Goal: Find specific page/section: Find specific page/section

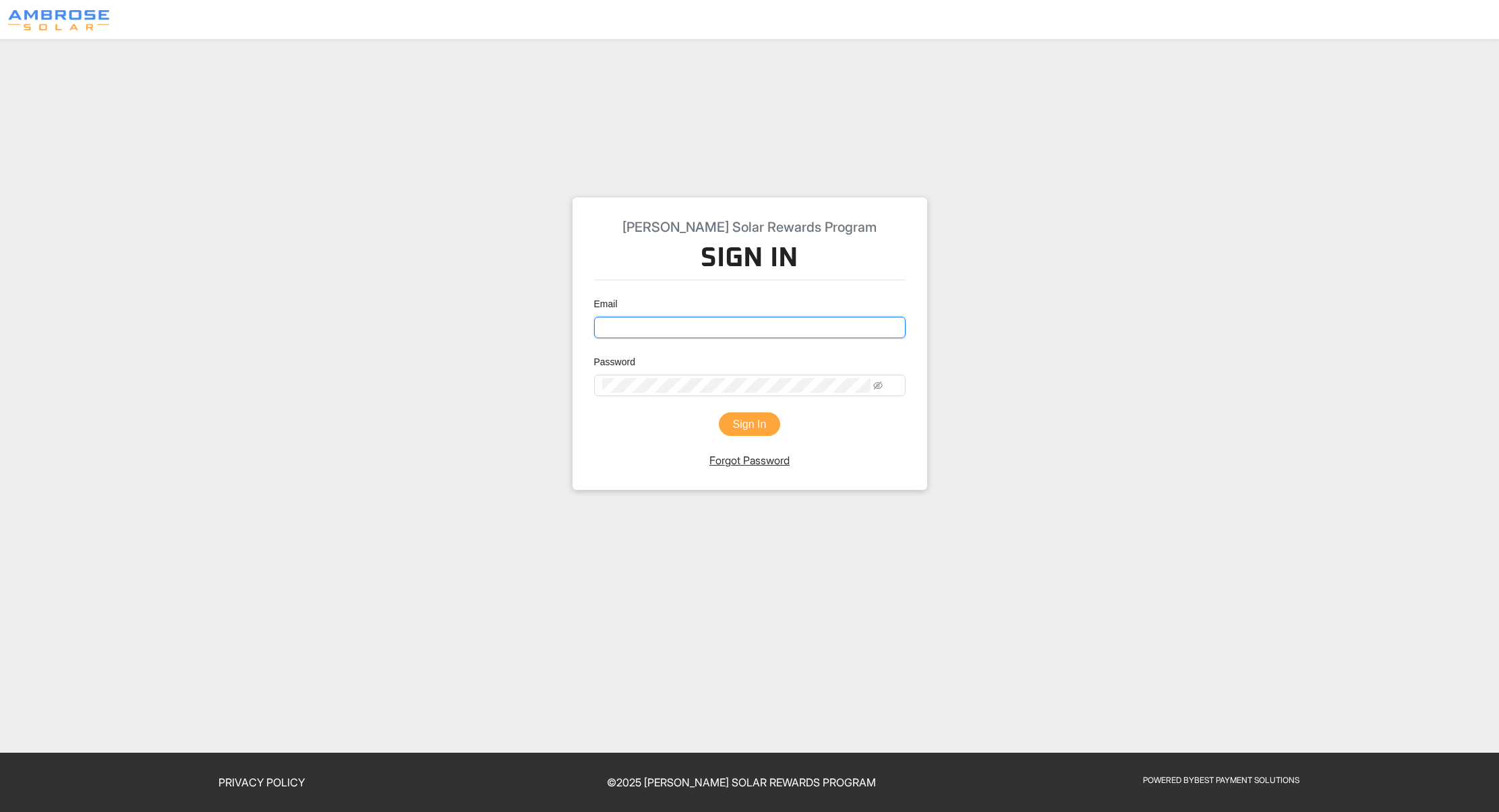
type input "[EMAIL_ADDRESS][DOMAIN_NAME]"
click at [765, 437] on button "Sign In" at bounding box center [749, 425] width 62 height 24
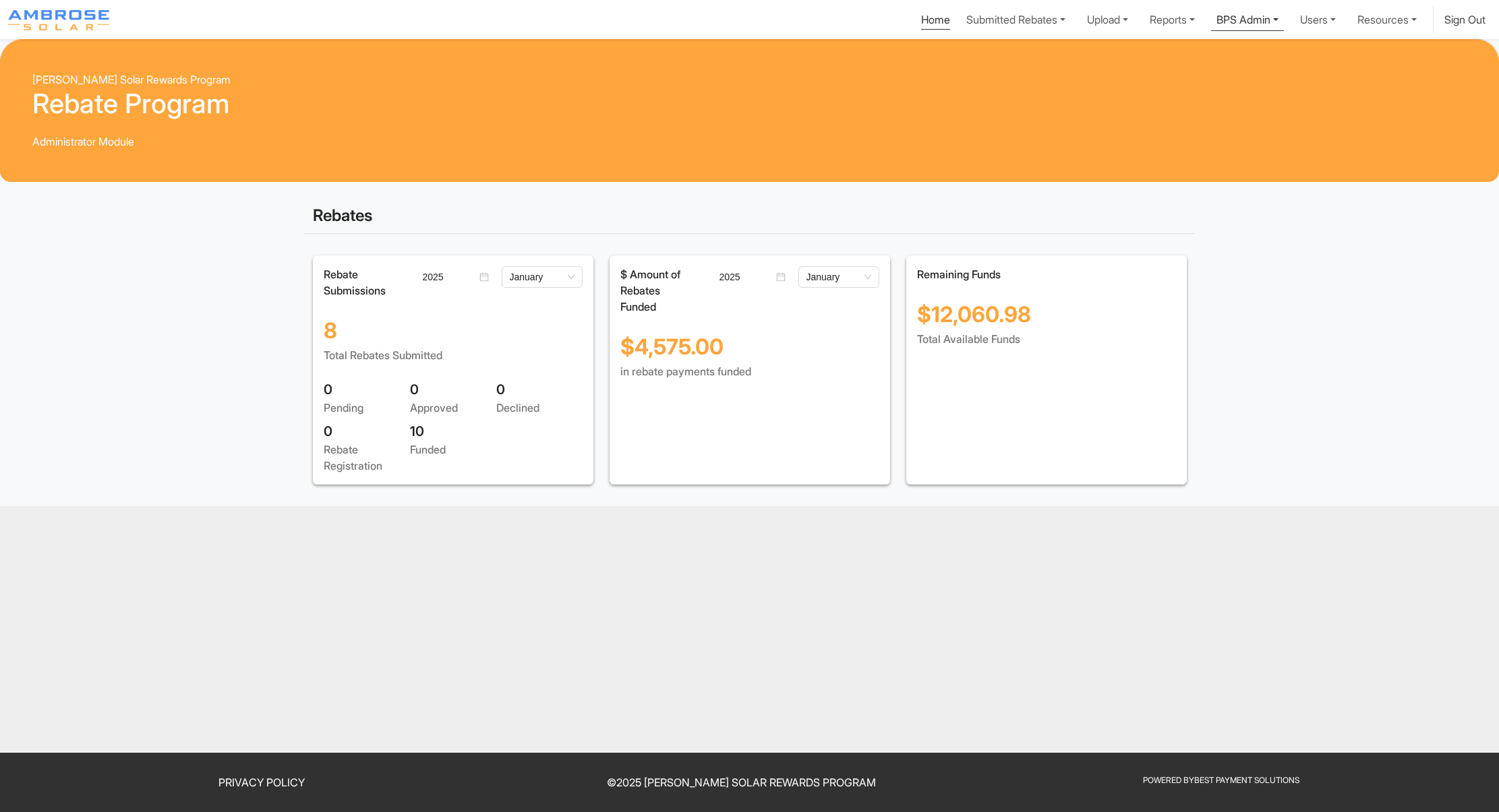
click at [1070, 20] on link "BPS Admin" at bounding box center [1016, 20] width 110 height 27
click at [1184, 59] on div "Update Deposit" at bounding box center [1228, 51] width 89 height 17
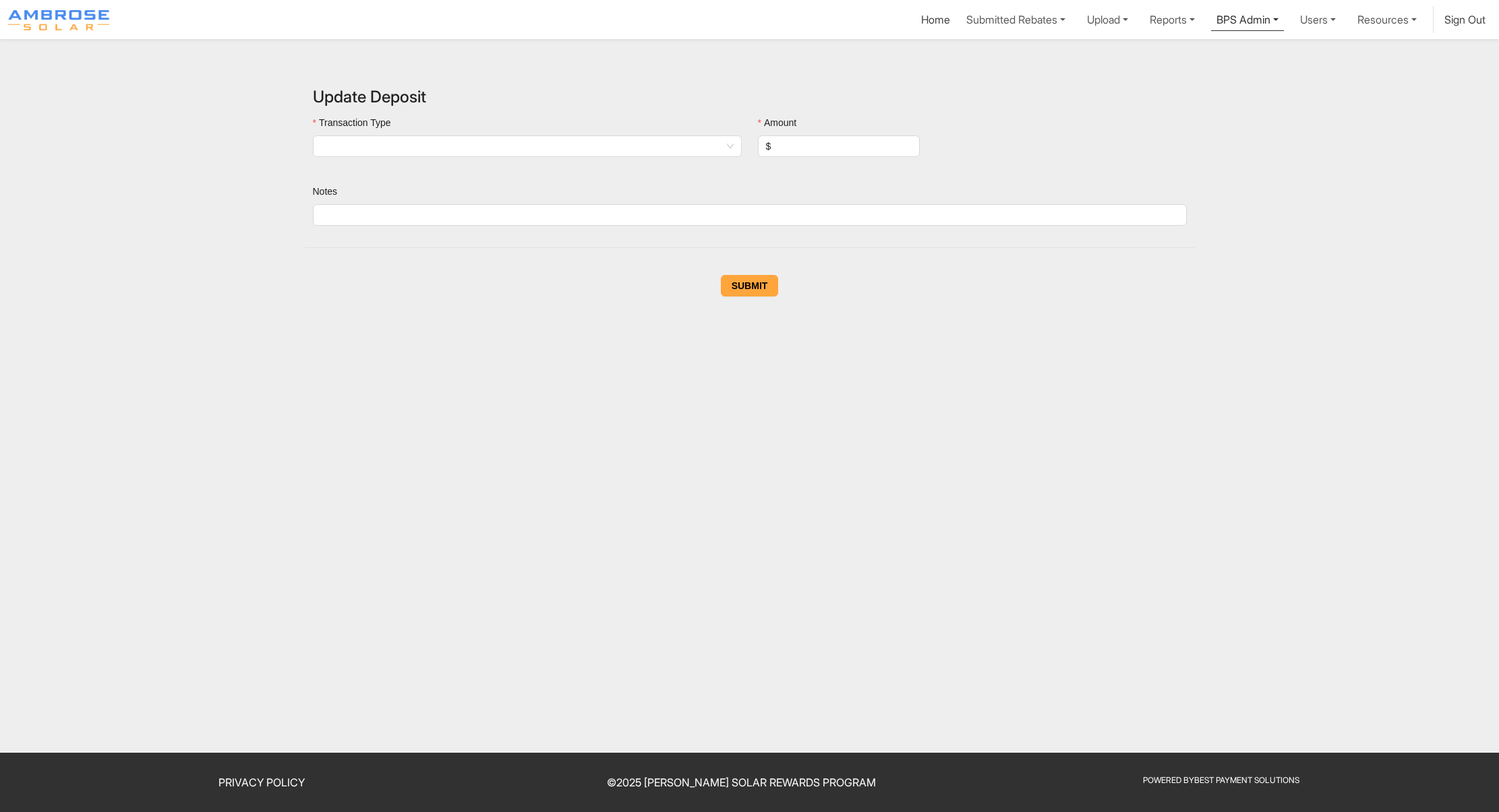
click at [1211, 31] on link "BPS Admin" at bounding box center [1247, 18] width 73 height 25
click at [1184, 81] on div "Transactions Table" at bounding box center [1228, 73] width 89 height 17
